Goal: Contribute content: Add original content to the website for others to see

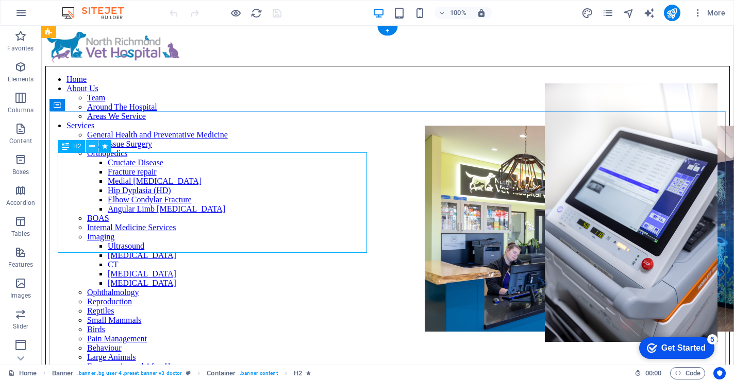
click at [93, 147] on icon at bounding box center [92, 146] width 6 height 11
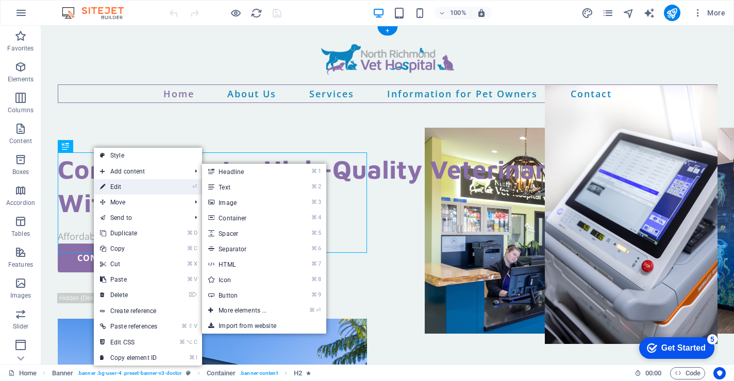
click at [123, 182] on link "⏎ Edit" at bounding box center [129, 186] width 70 height 15
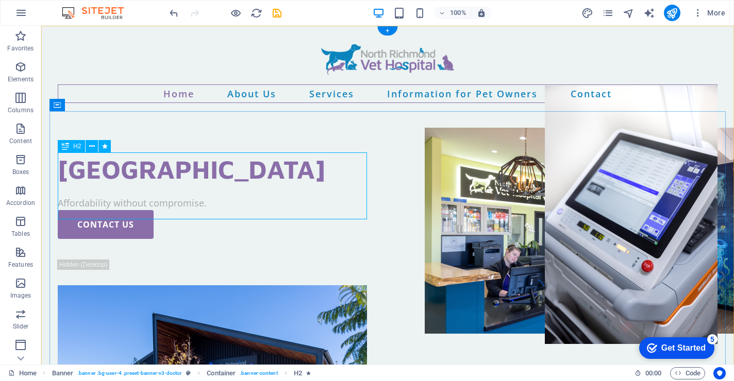
click at [74, 149] on span "H2" at bounding box center [77, 146] width 8 height 6
click at [92, 149] on icon at bounding box center [92, 146] width 6 height 11
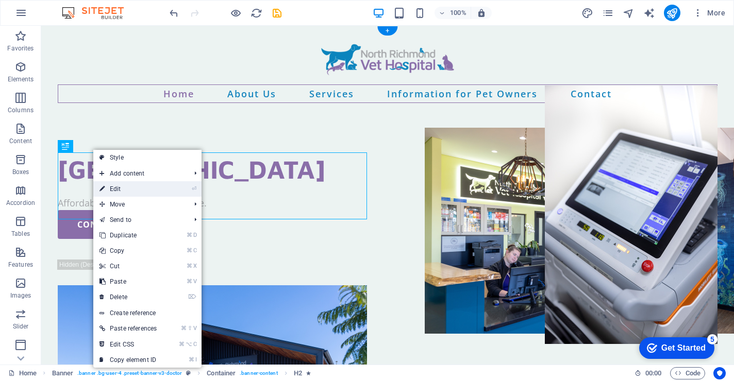
click at [117, 191] on link "⏎ Edit" at bounding box center [128, 188] width 70 height 15
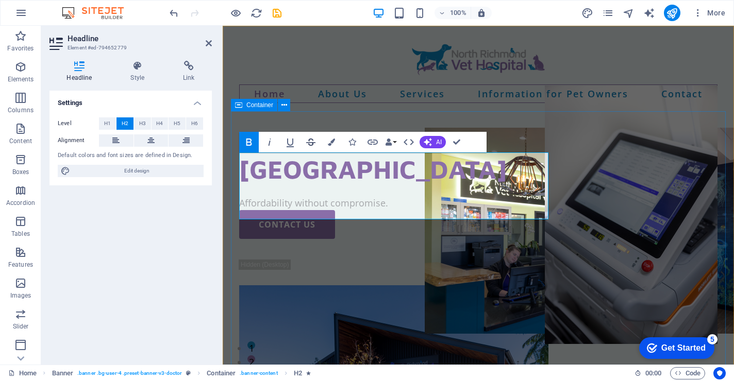
click at [313, 145] on icon "button" at bounding box center [311, 142] width 12 height 12
click at [331, 145] on icon "button" at bounding box center [331, 142] width 7 height 7
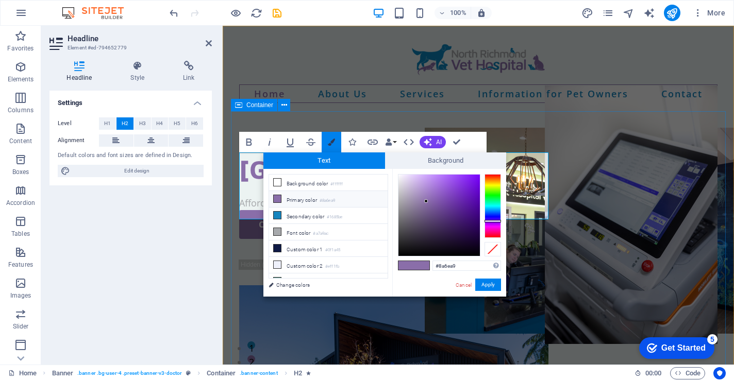
click at [331, 145] on icon "button" at bounding box center [331, 142] width 7 height 7
click at [464, 287] on link "Cancel" at bounding box center [464, 285] width 18 height 8
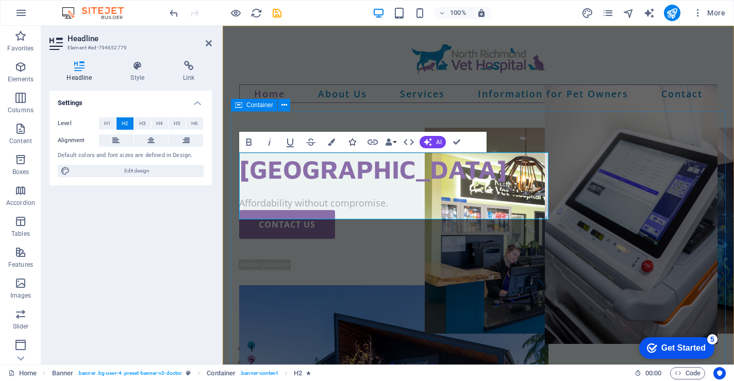
click at [352, 142] on icon "button" at bounding box center [351, 142] width 7 height 7
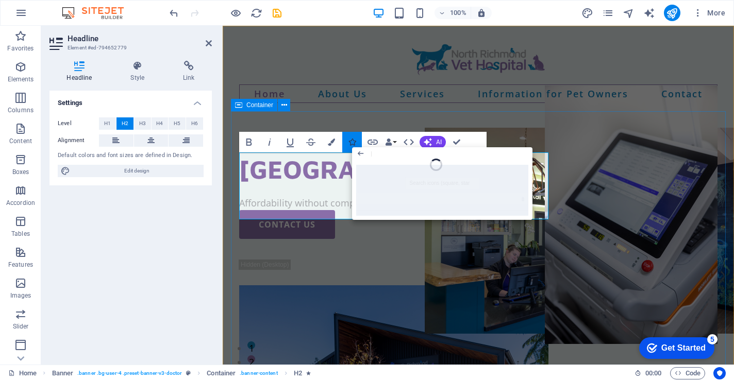
click at [354, 138] on button "Icons" at bounding box center [352, 142] width 20 height 21
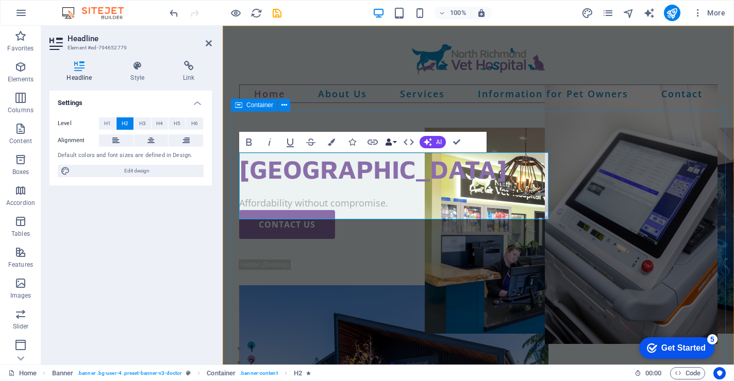
click at [394, 141] on button "Data Bindings" at bounding box center [391, 142] width 14 height 21
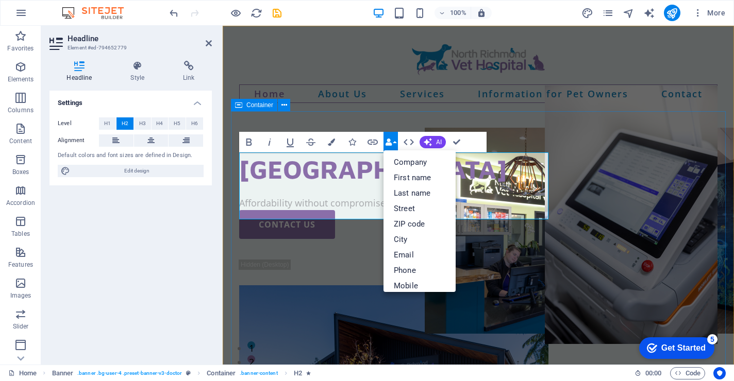
click at [394, 141] on button "Data Bindings" at bounding box center [391, 142] width 14 height 21
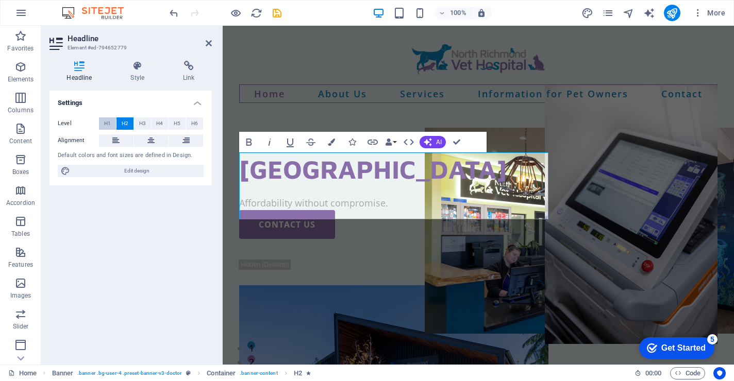
click at [108, 122] on span "H1" at bounding box center [107, 124] width 7 height 12
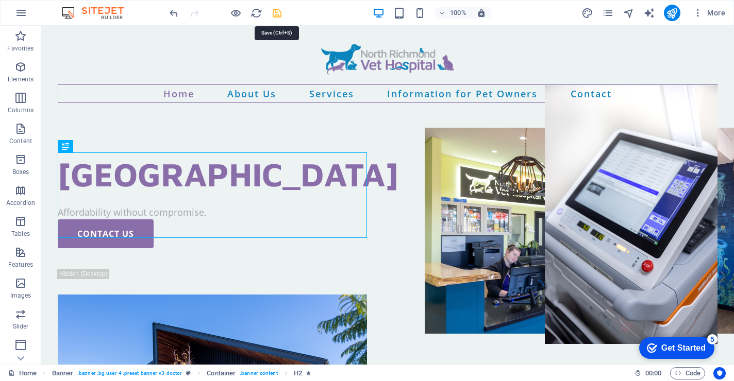
click at [278, 18] on icon "save" at bounding box center [277, 13] width 12 height 12
